Goal: Obtain resource: Download file/media

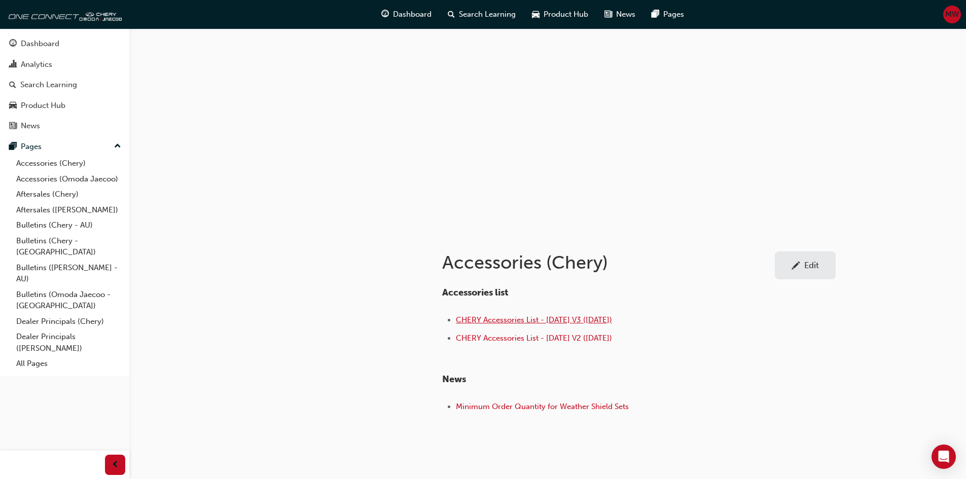
click at [571, 319] on span "CHERY Accessories List - [DATE] V3 ([DATE])" at bounding box center [534, 320] width 156 height 9
click at [37, 223] on link "Bulletins (Chery - AU)" at bounding box center [68, 226] width 113 height 16
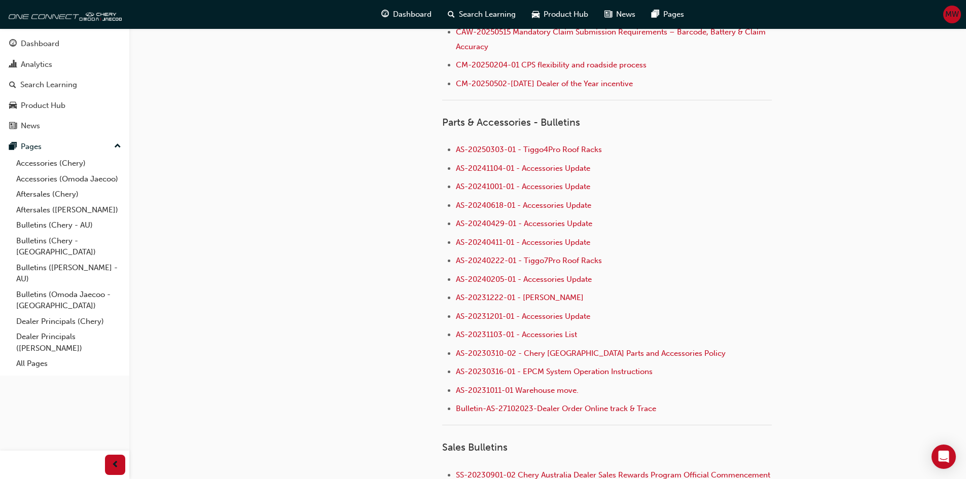
scroll to position [659, 0]
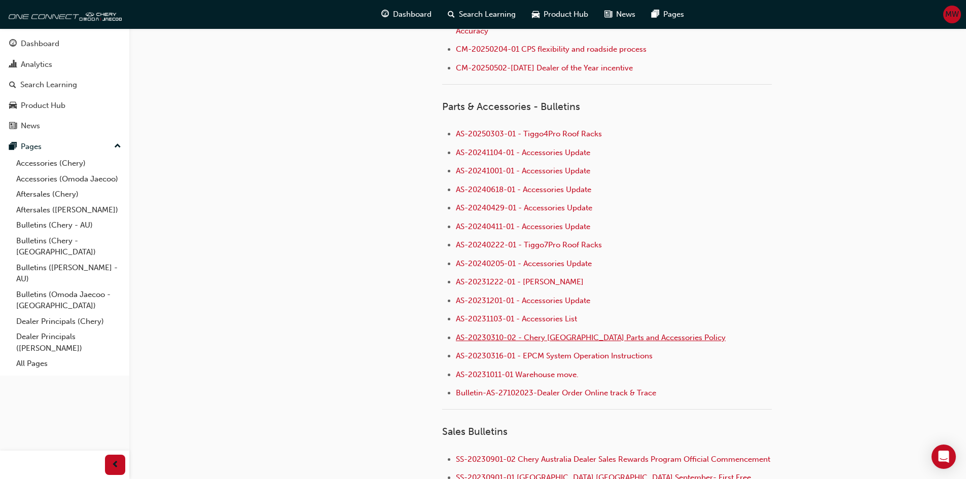
click at [618, 337] on span "AS-20230310-02 - Chery [GEOGRAPHIC_DATA] Parts and Accessories Policy" at bounding box center [591, 337] width 270 height 9
